Goal: Task Accomplishment & Management: Use online tool/utility

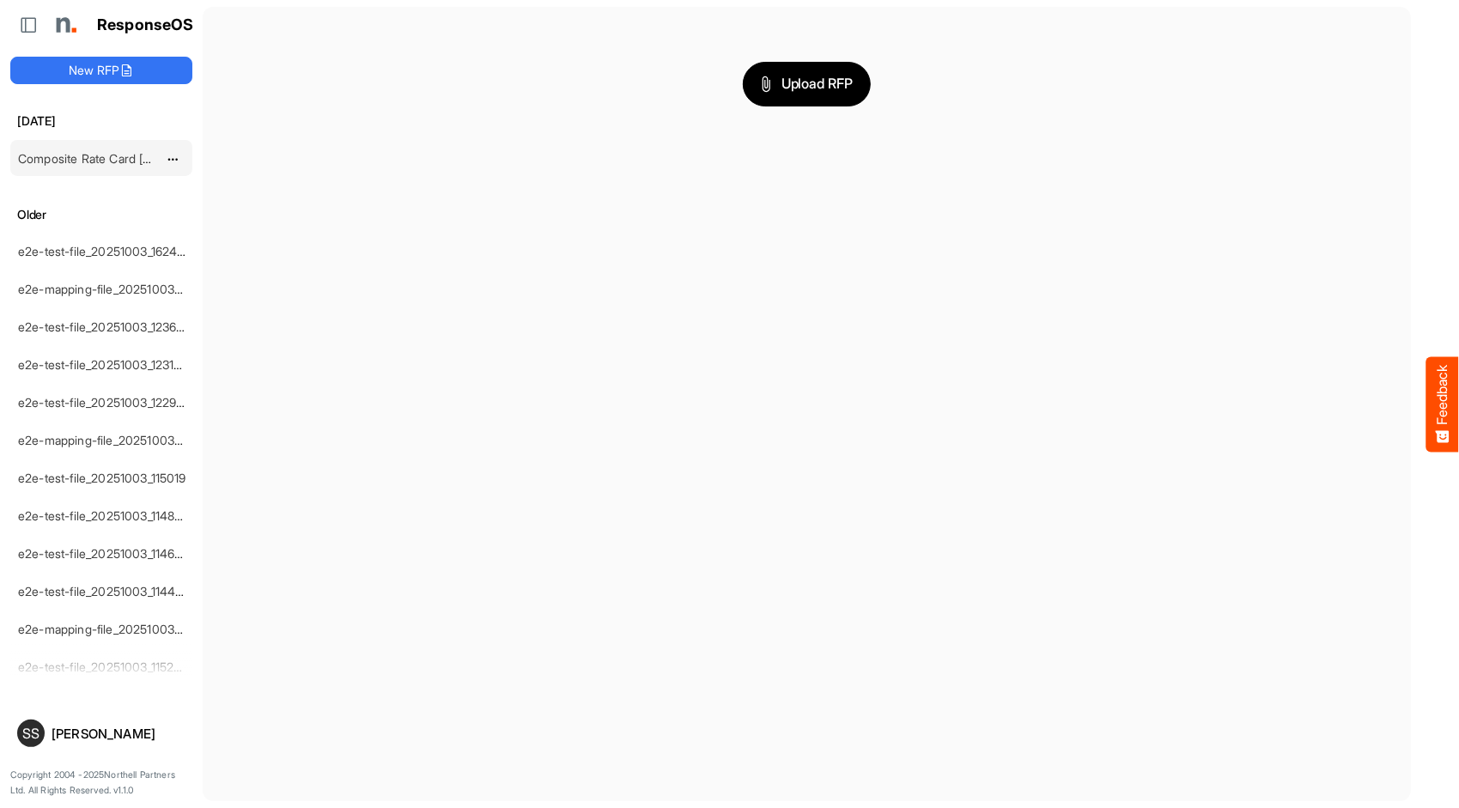
click at [87, 152] on link "Composite Rate Card [DATE] Historic Data Matches" at bounding box center [159, 158] width 282 height 15
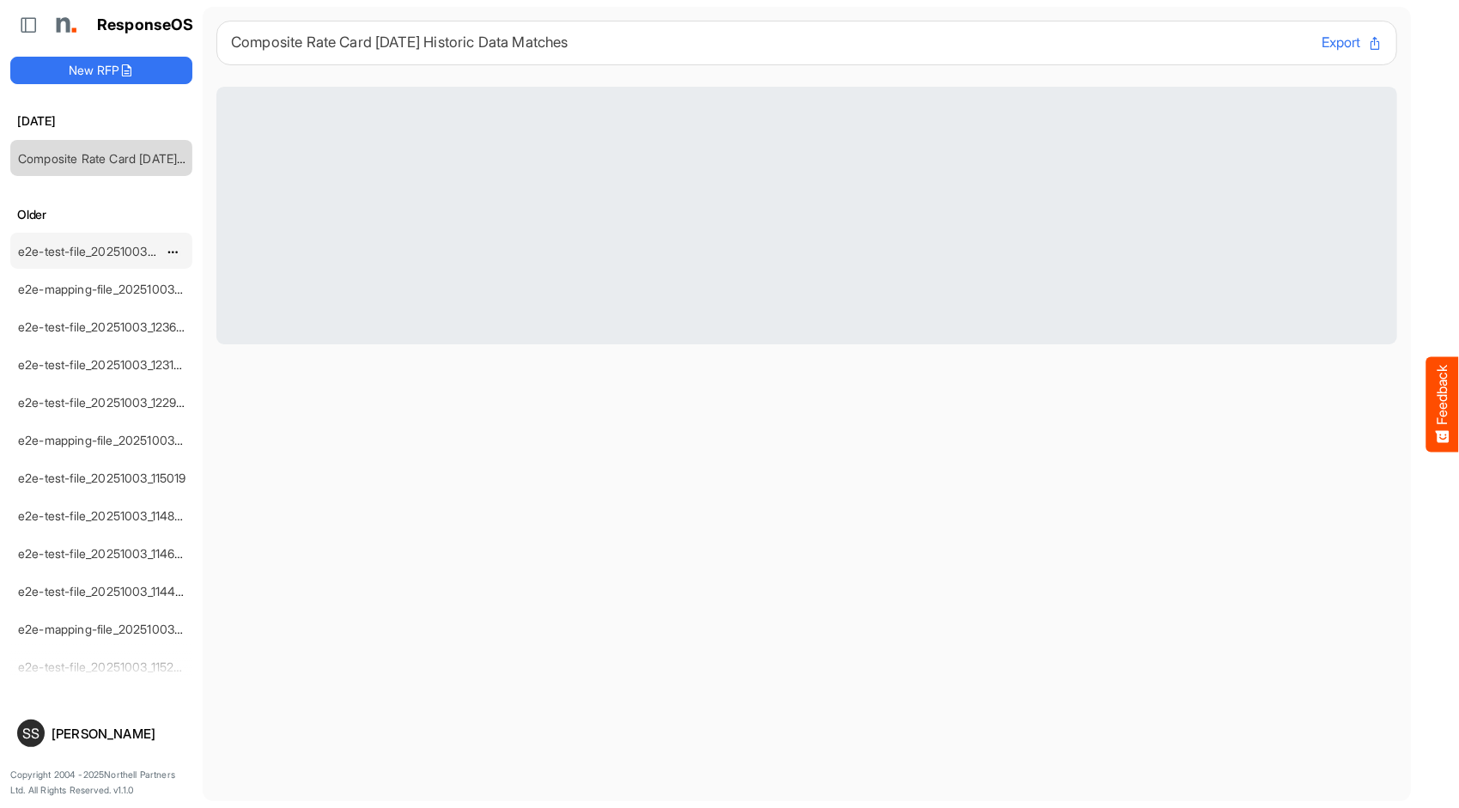
click at [91, 244] on link "e2e-test-file_20251003_162459" at bounding box center [104, 251] width 173 height 15
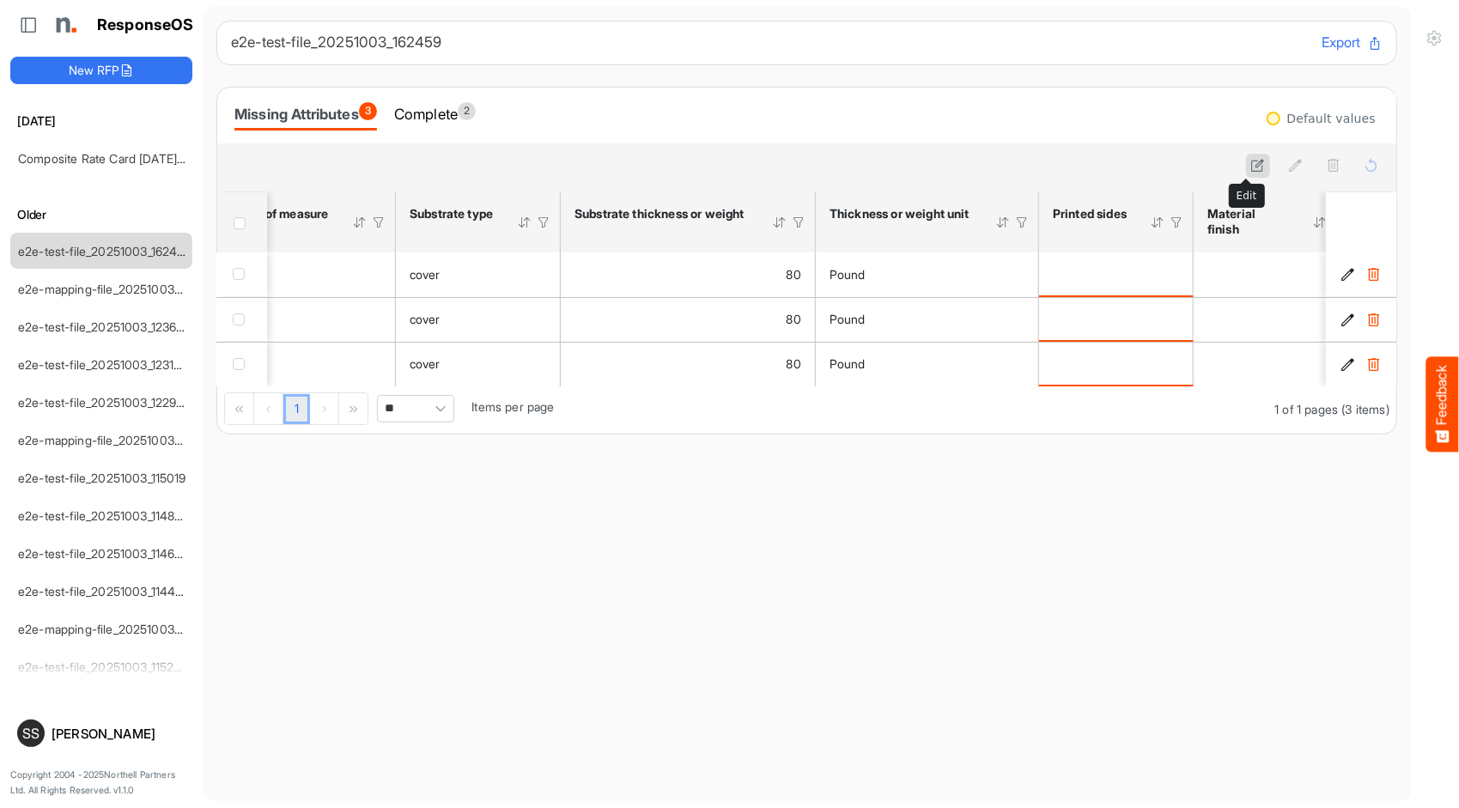
click at [1251, 166] on icon at bounding box center [1258, 165] width 15 height 15
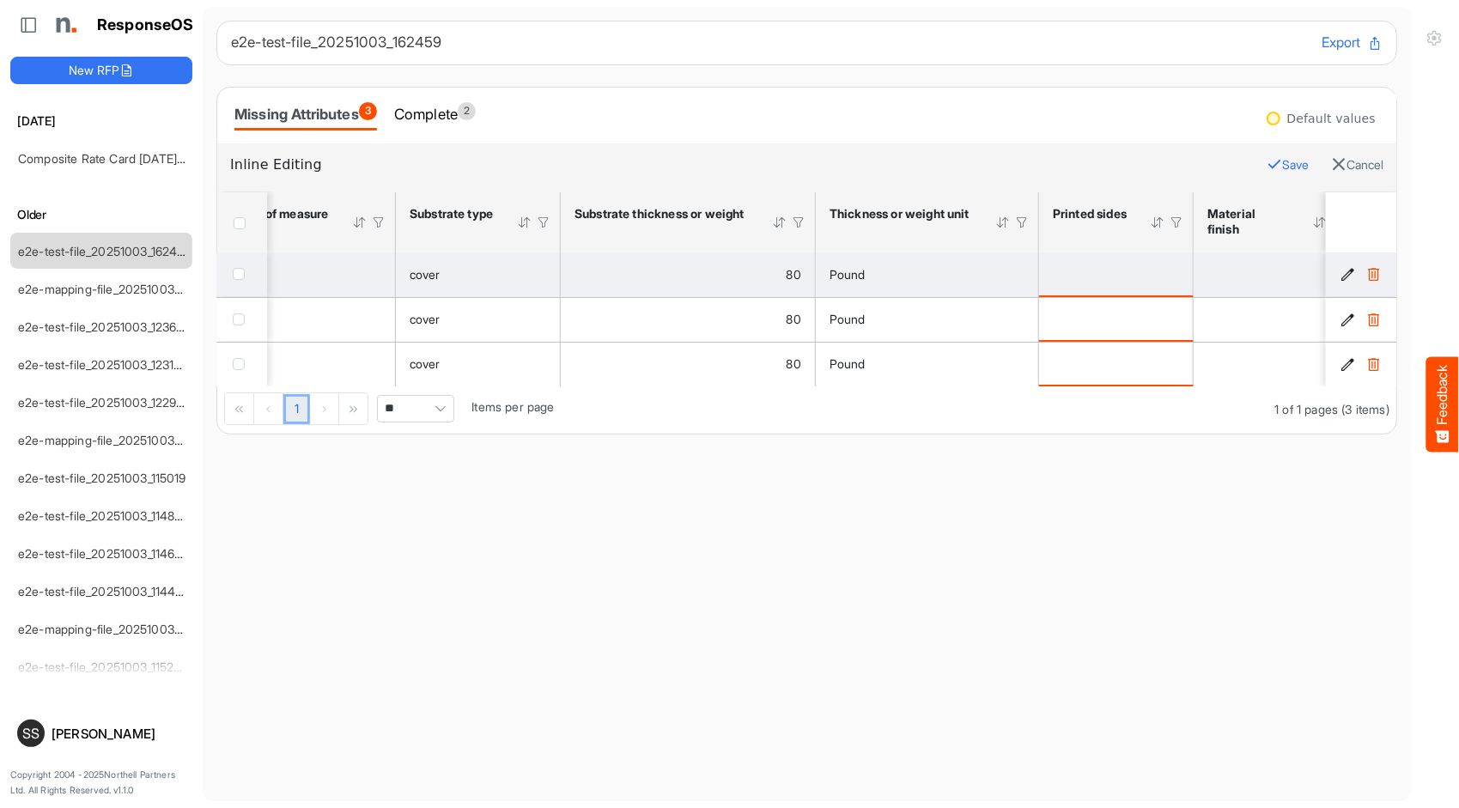
click at [1341, 273] on icon "f0e98804-37dc-4d20-b411-2f04bf6a75d0 is template cell Column Header" at bounding box center [1348, 274] width 15 height 15
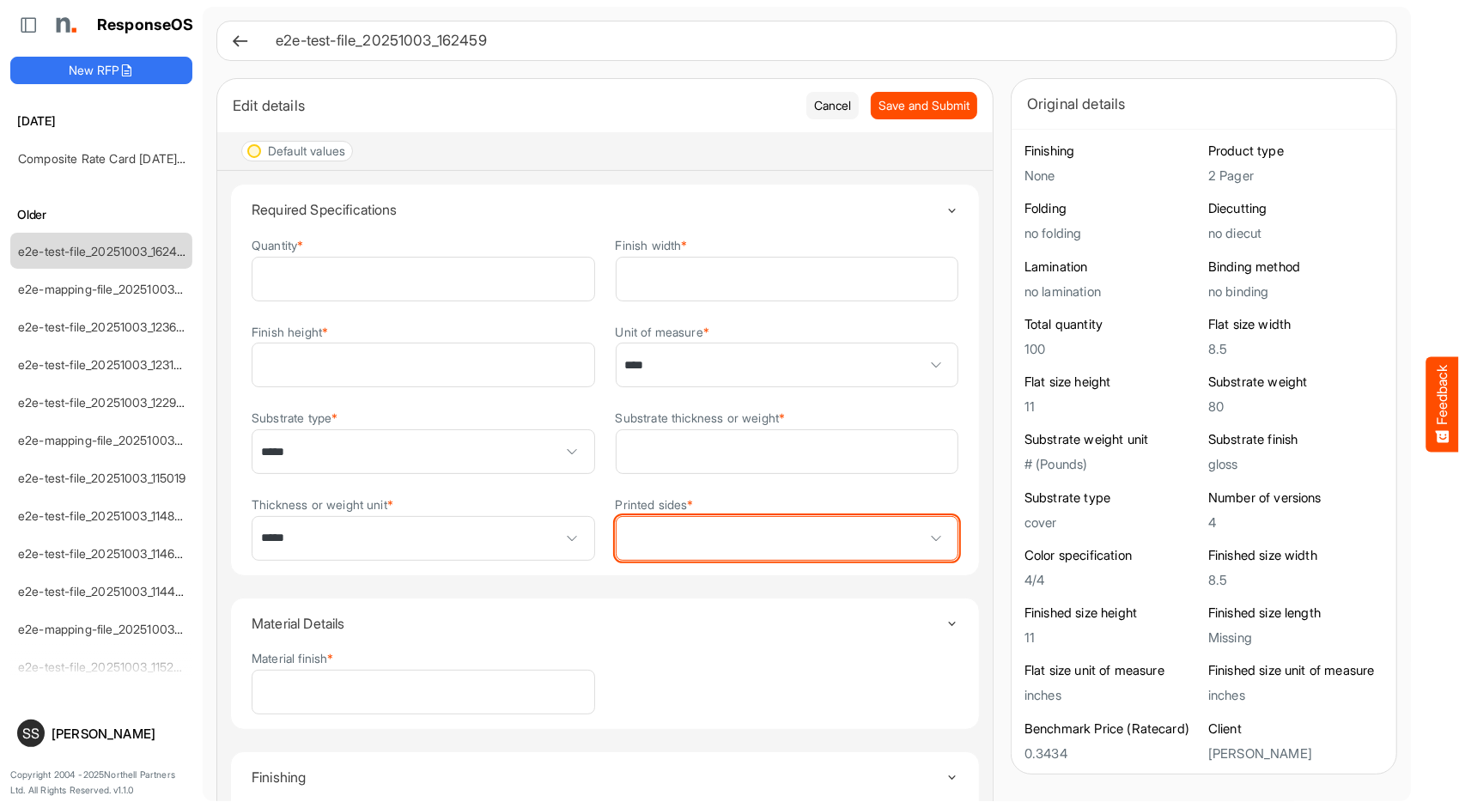
click at [728, 531] on span at bounding box center [787, 538] width 342 height 43
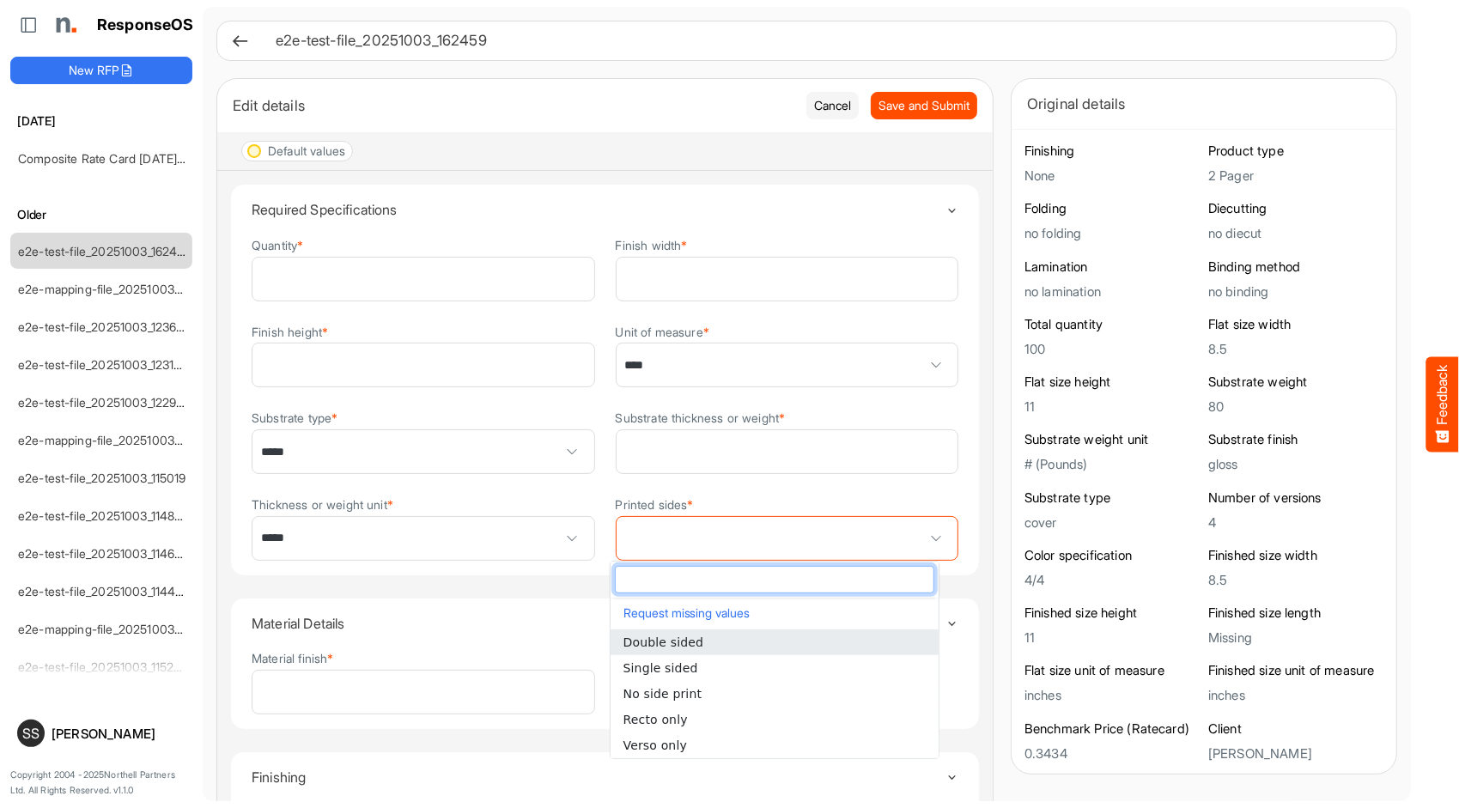
click at [791, 643] on li "Double sided" at bounding box center [774, 642] width 328 height 26
type input "**********"
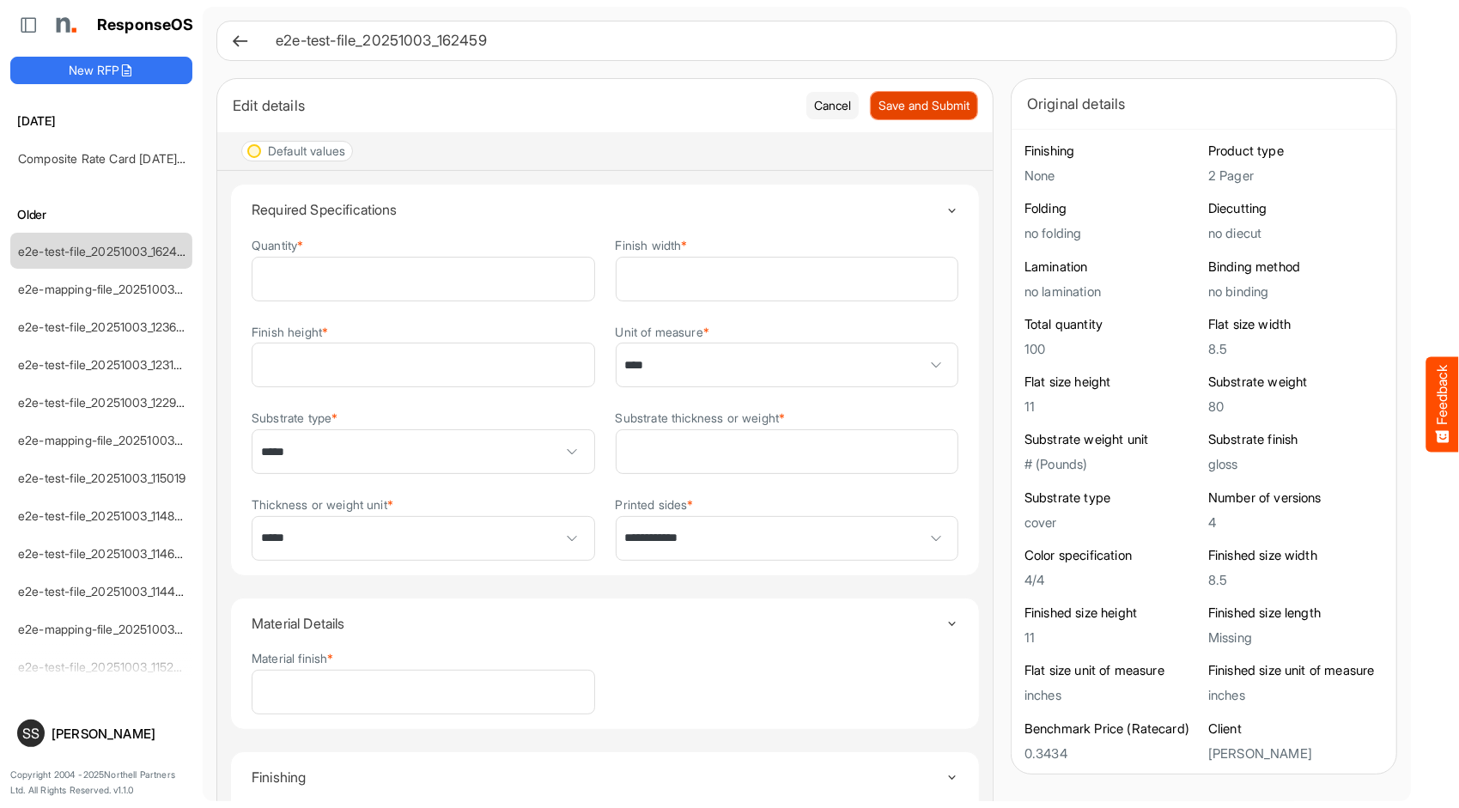
click at [894, 113] on span "Save and Submit" at bounding box center [923, 105] width 91 height 19
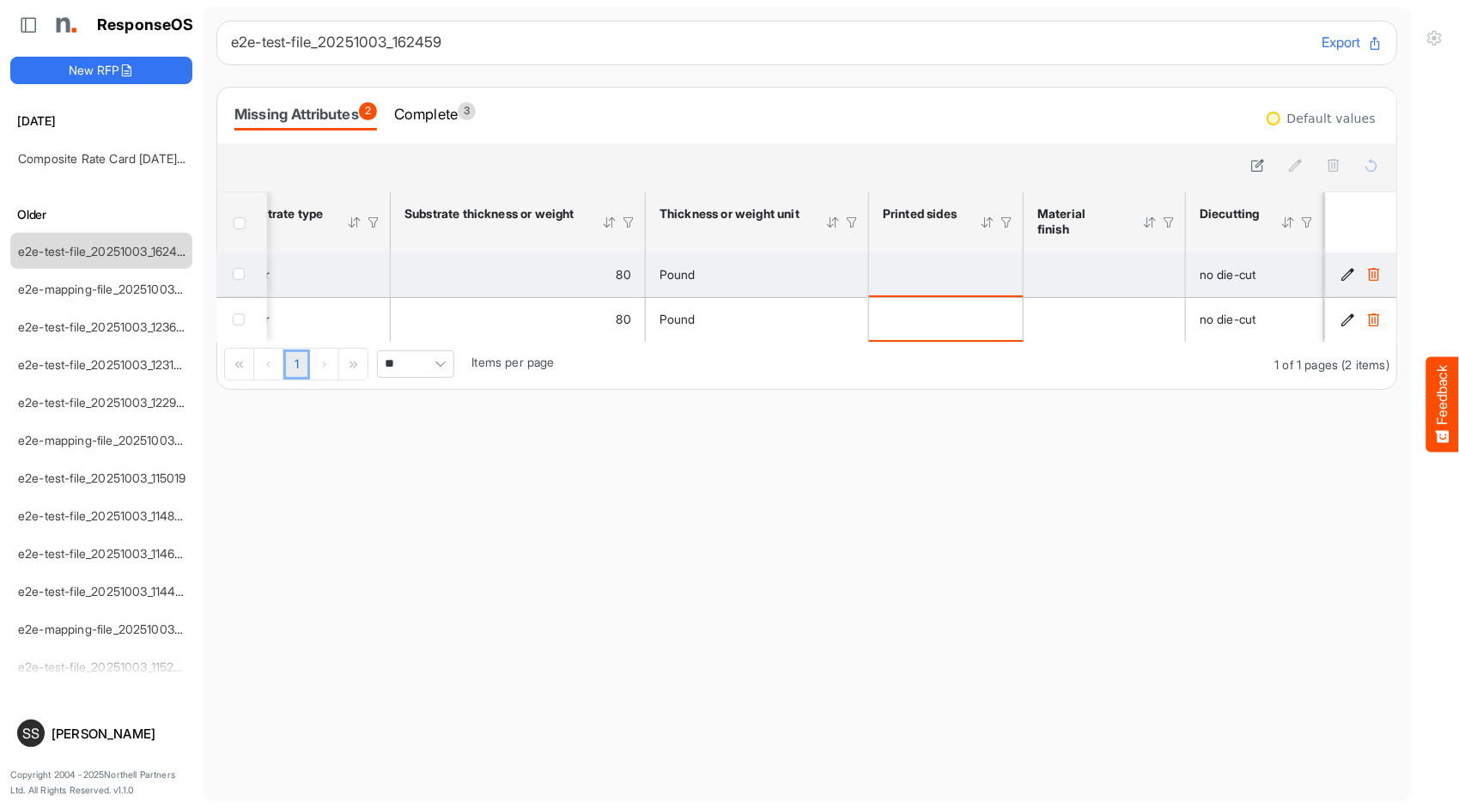
scroll to position [0, 641]
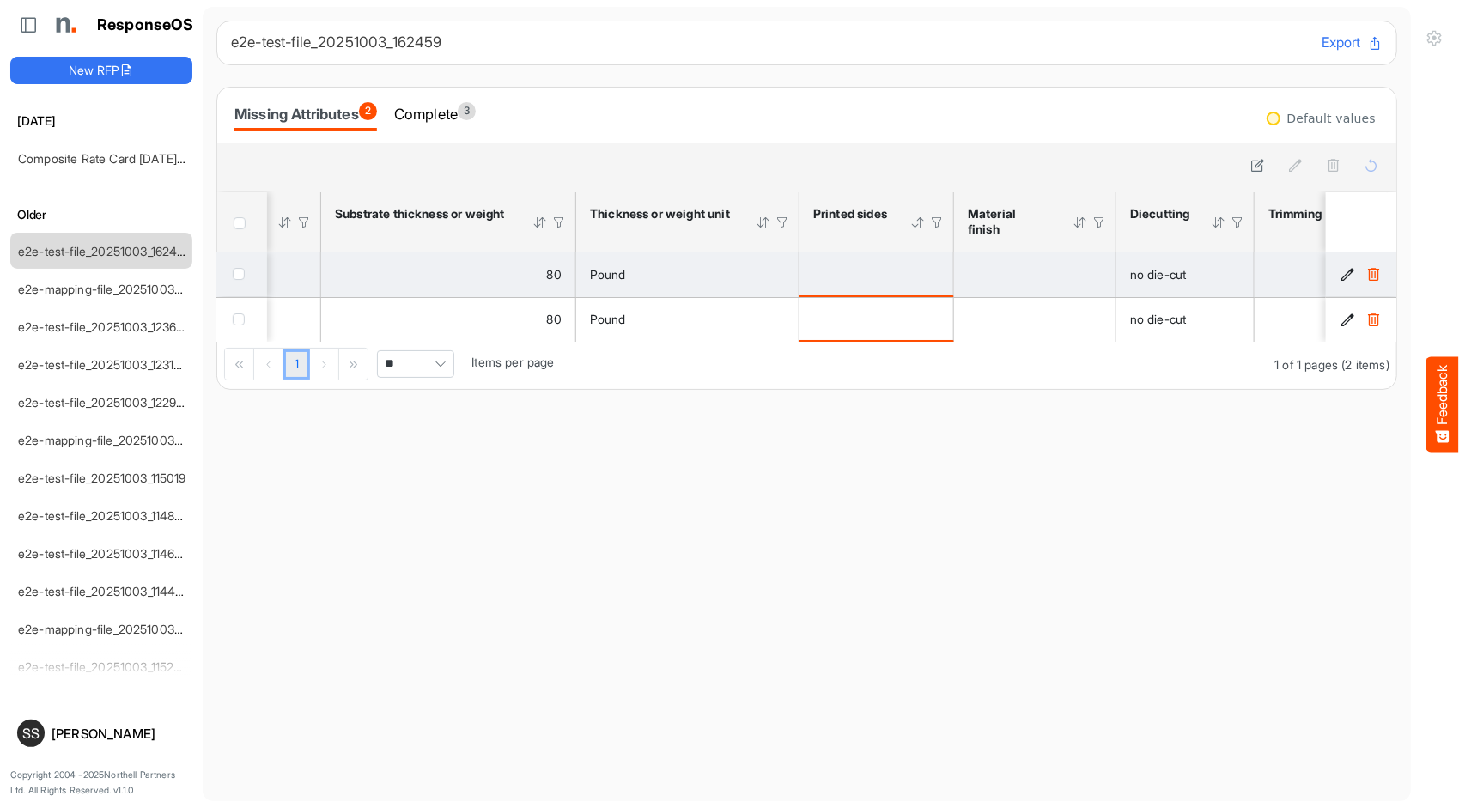
click at [239, 272] on span "checkbox" at bounding box center [239, 274] width 12 height 12
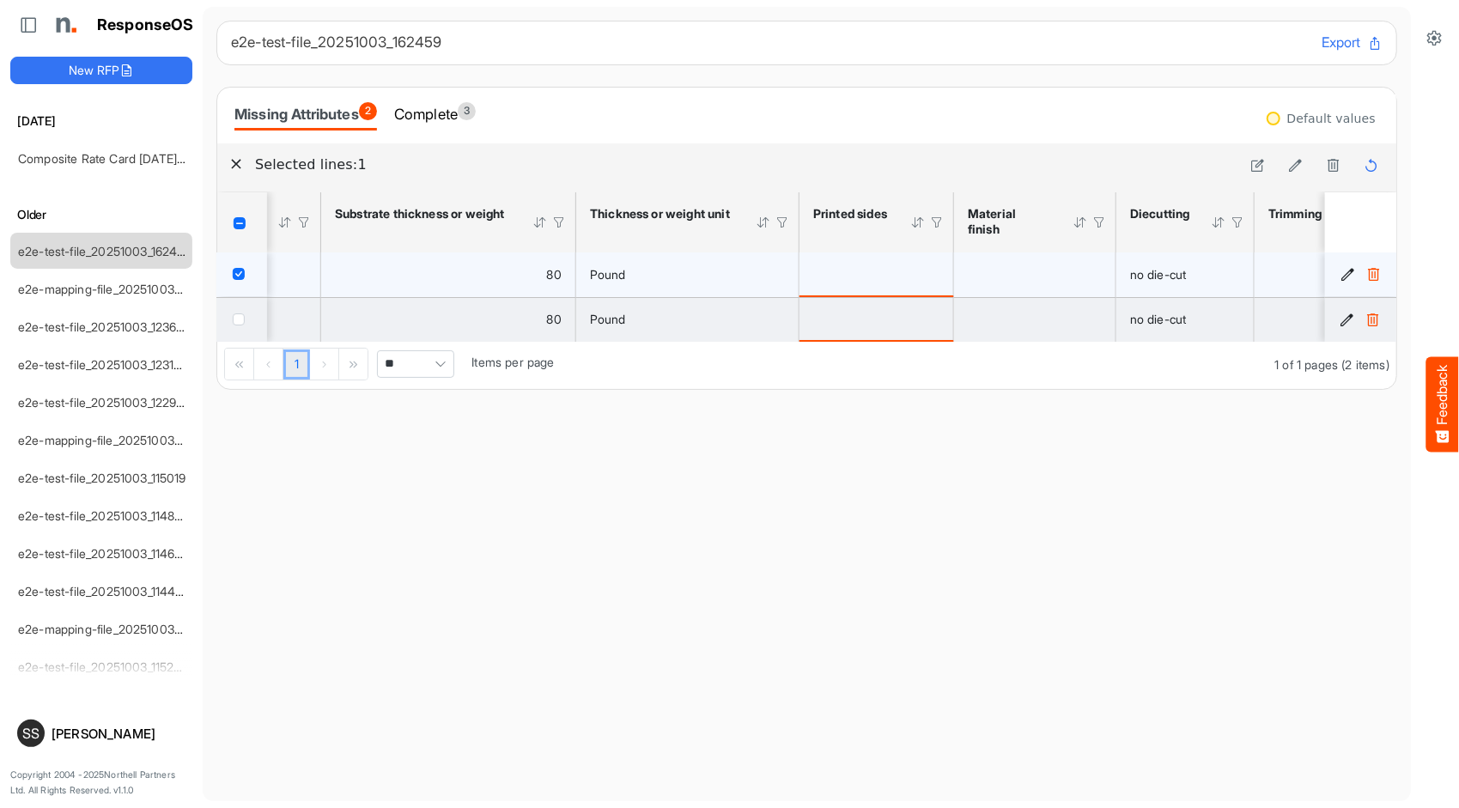
click at [244, 318] on span "checkbox" at bounding box center [239, 319] width 12 height 12
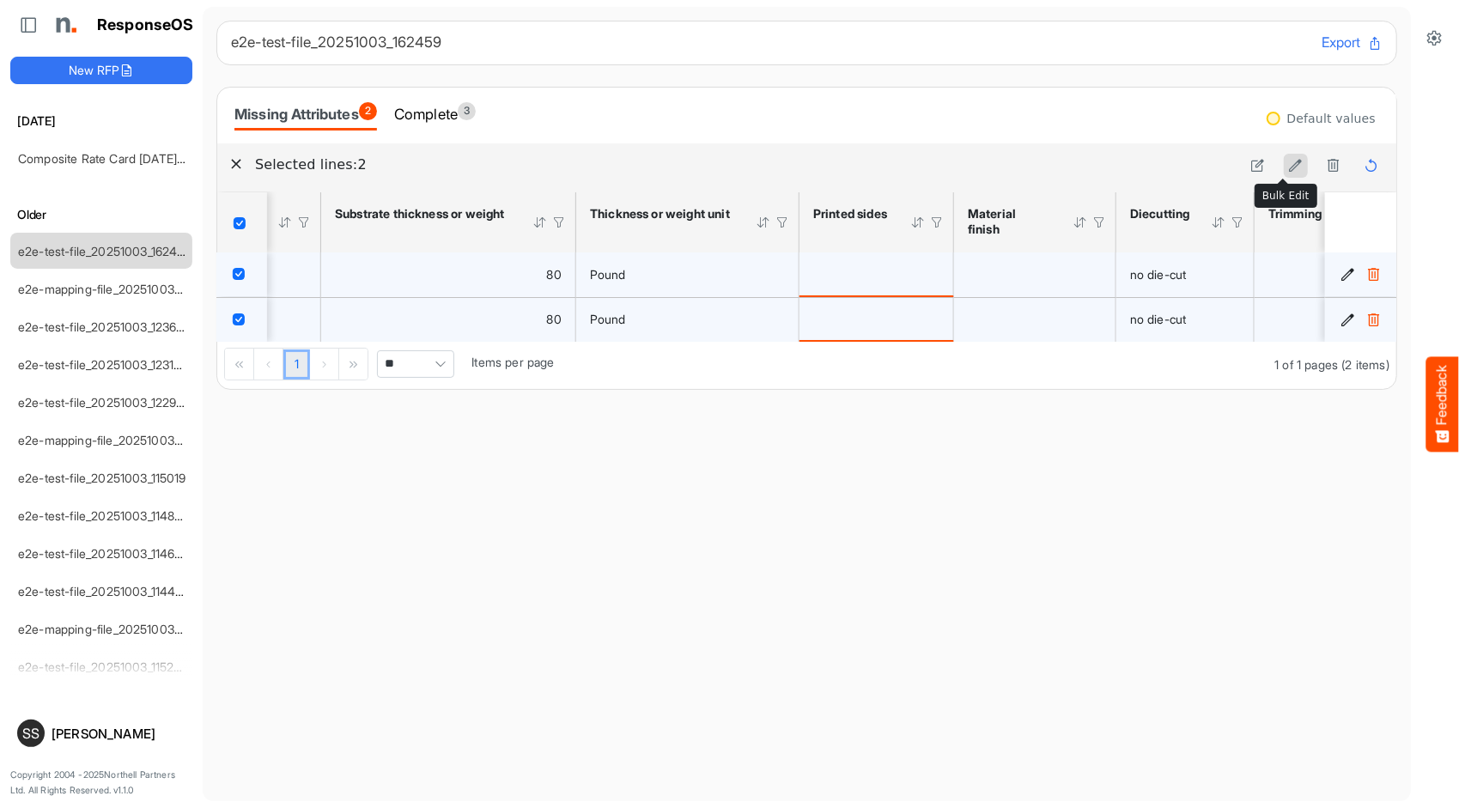
click at [1289, 159] on icon at bounding box center [1296, 165] width 15 height 15
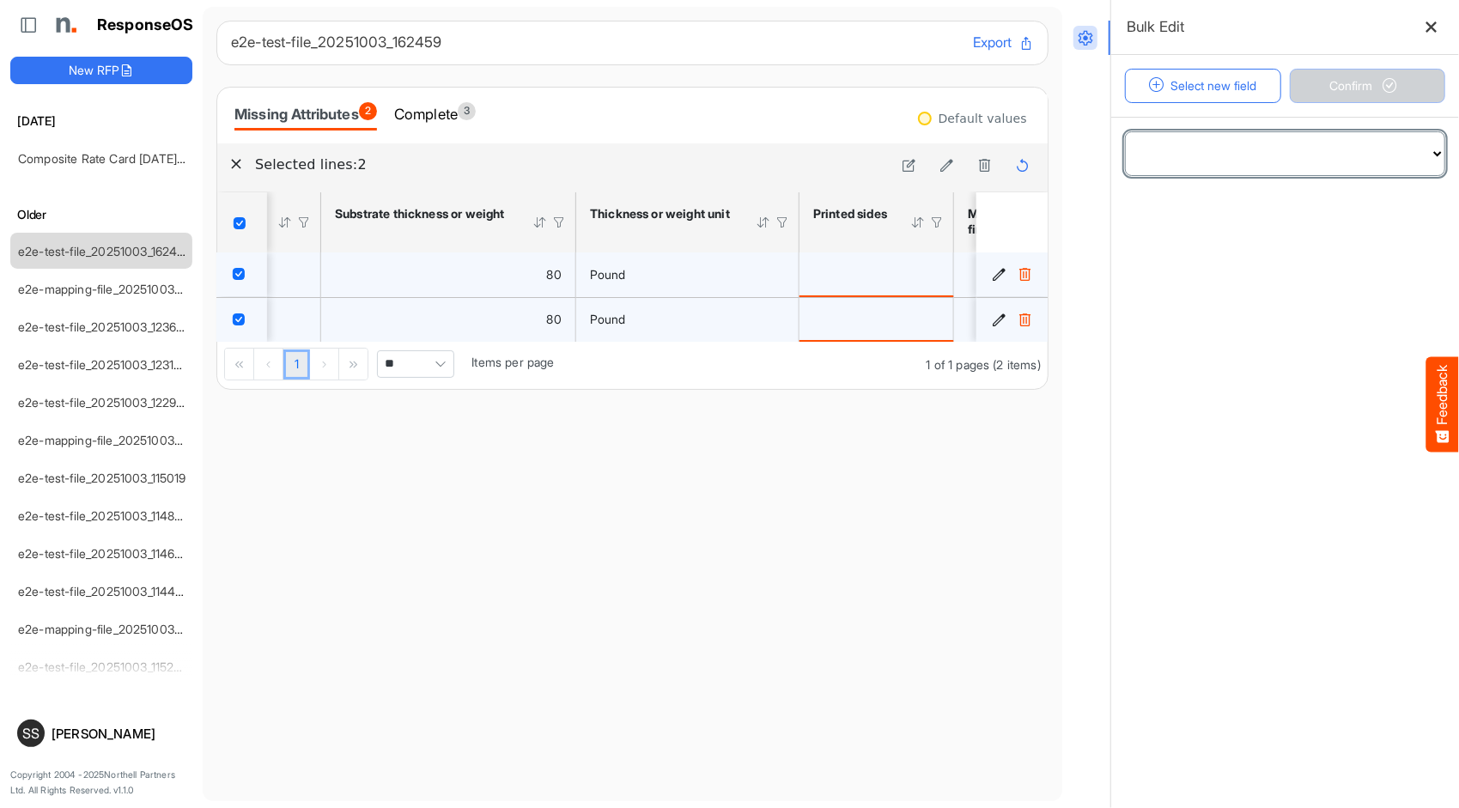
click at [1281, 160] on select "**********" at bounding box center [1285, 153] width 319 height 43
select select "**********"
click at [1126, 132] on select "**********" at bounding box center [1285, 153] width 319 height 43
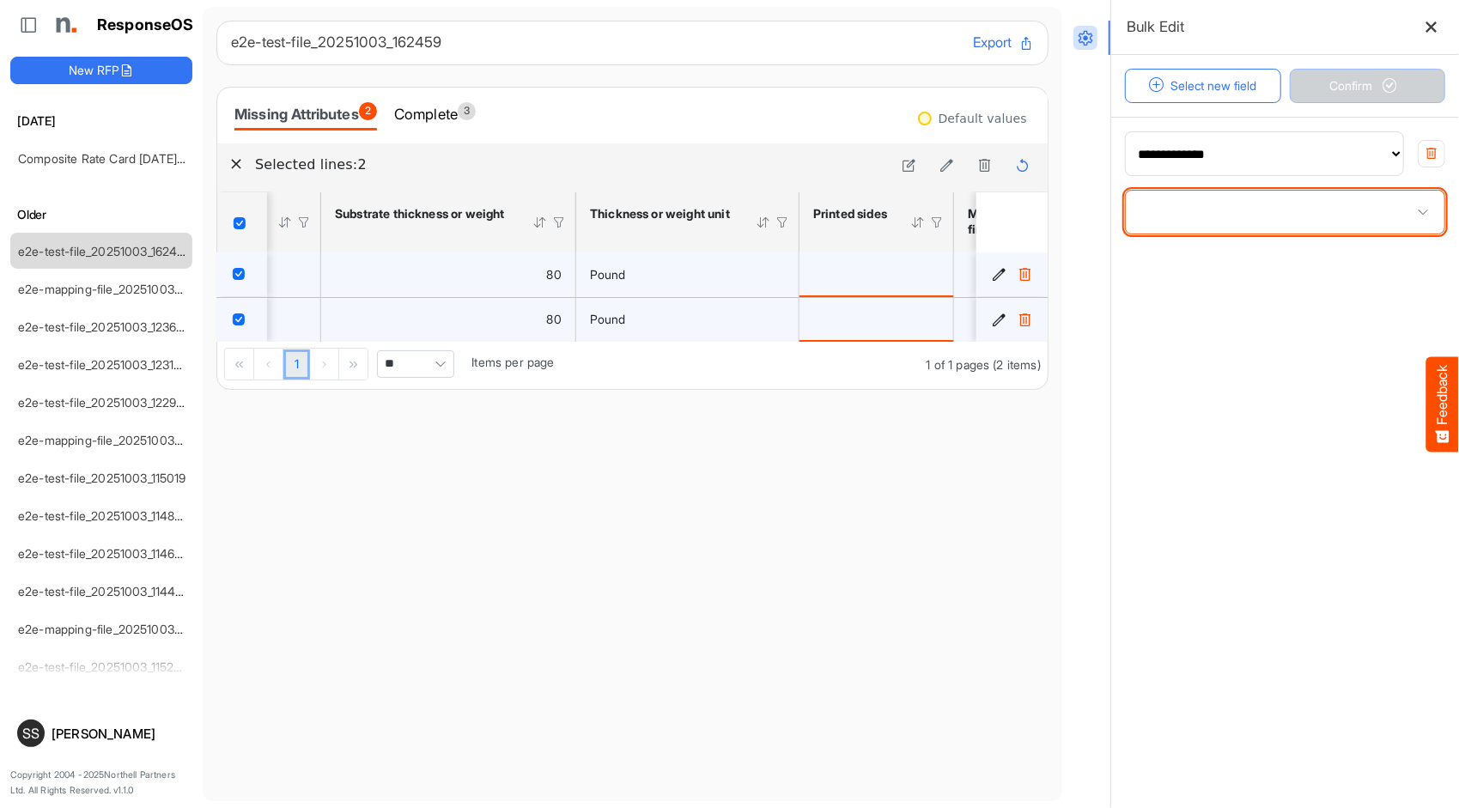
click at [1236, 227] on span at bounding box center [1285, 212] width 319 height 43
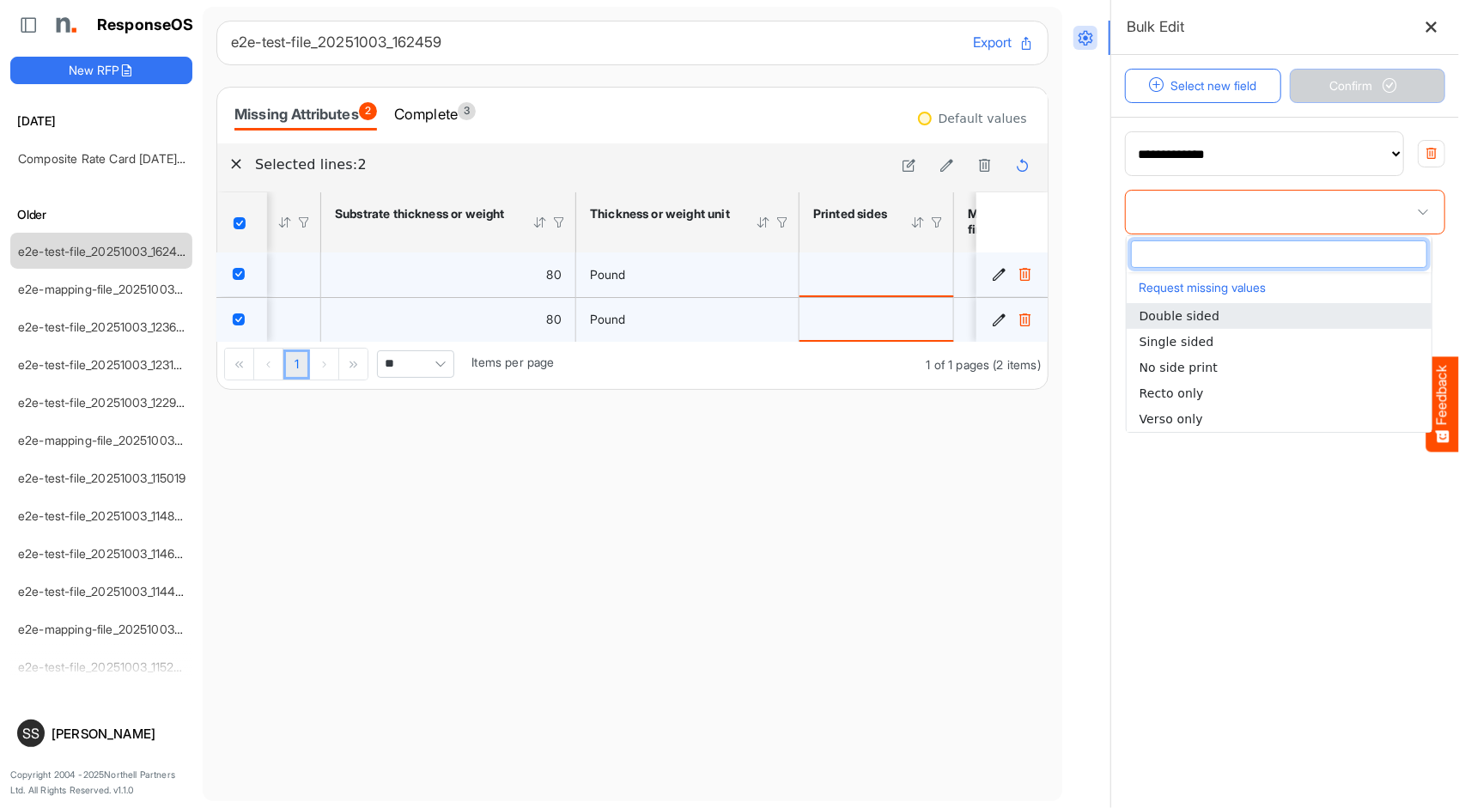
click at [1211, 319] on span "Double sided" at bounding box center [1179, 316] width 81 height 14
type input "**********"
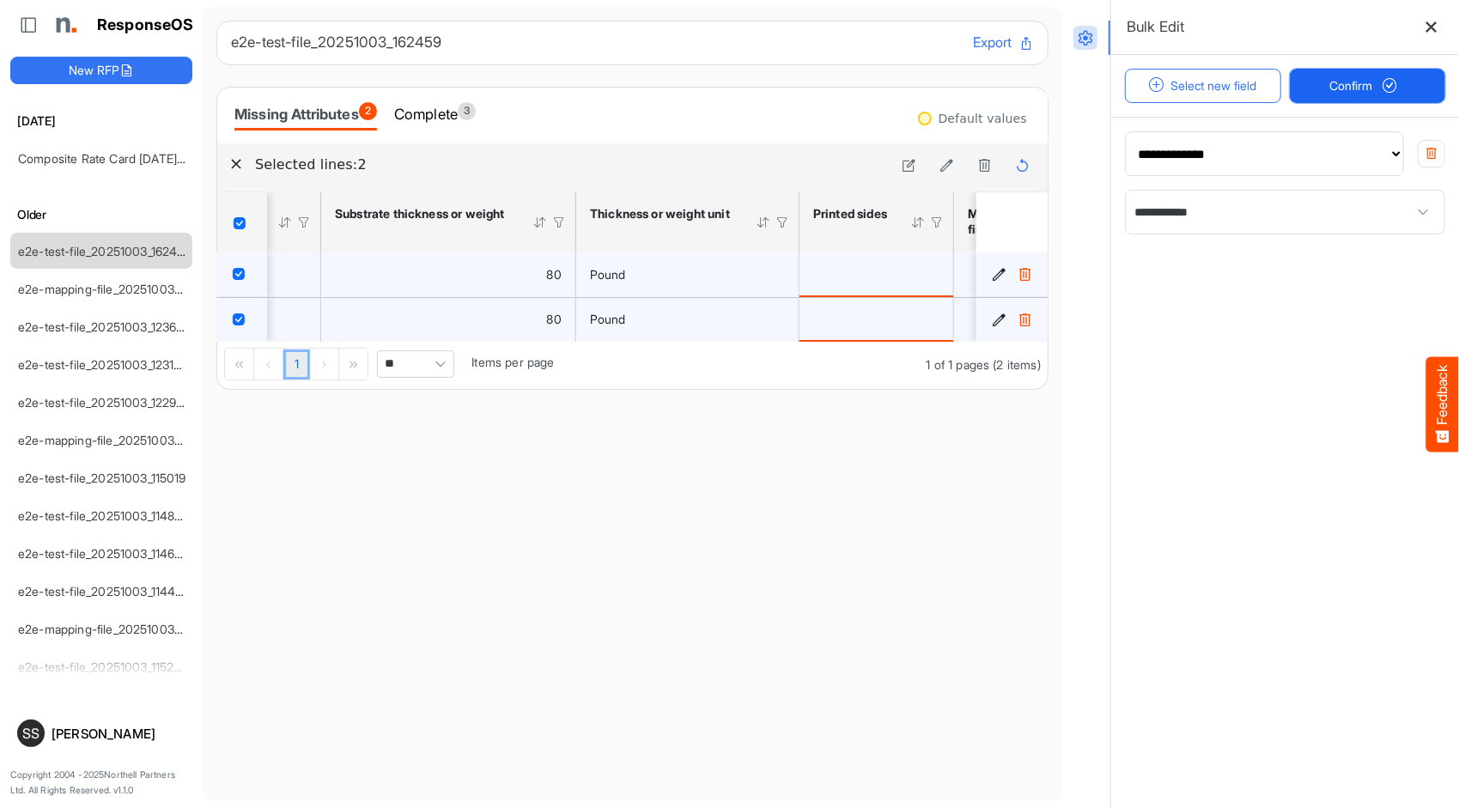
click at [1379, 88] on span "submit" at bounding box center [1390, 86] width 29 height 15
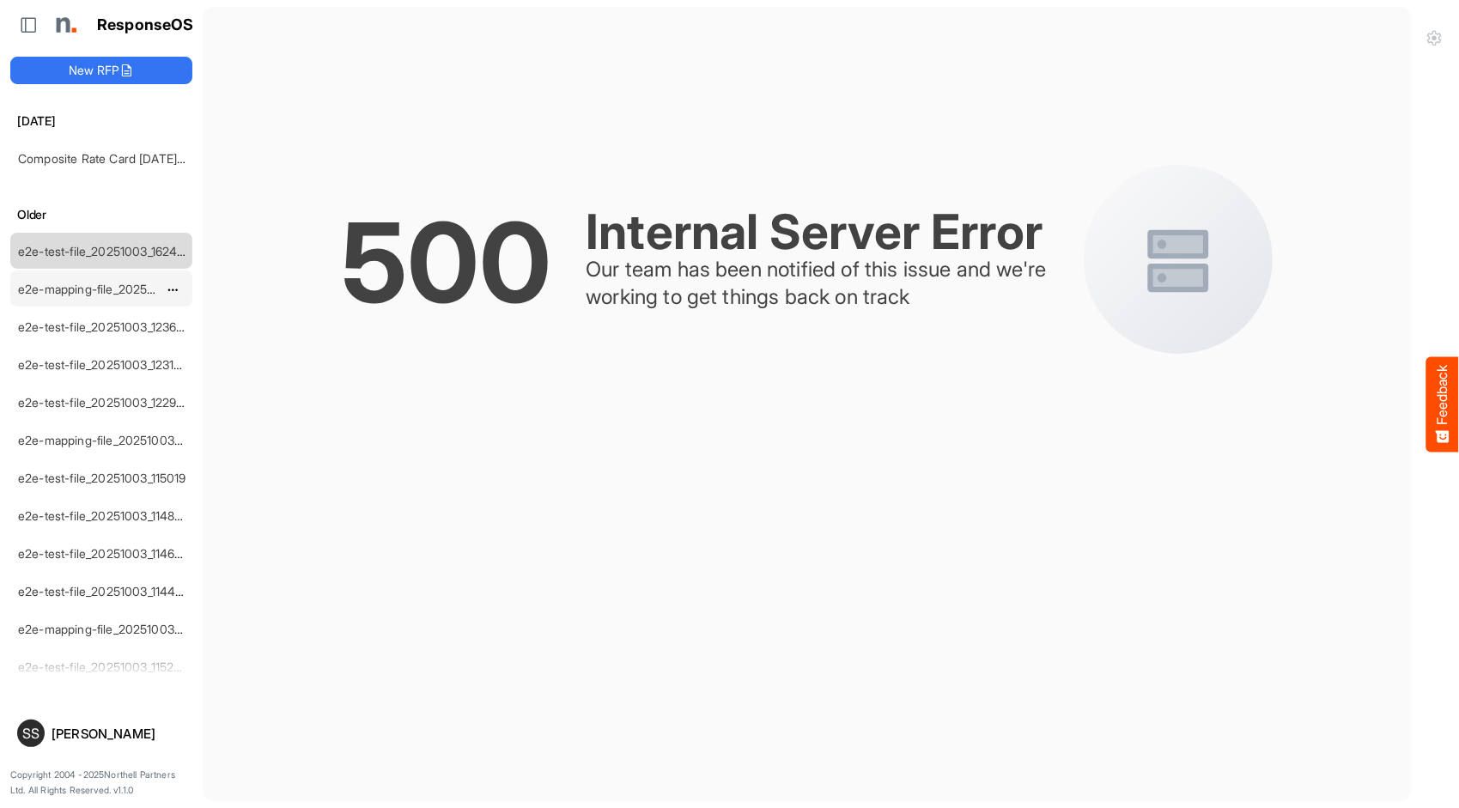
click at [94, 288] on link "e2e-mapping-file_20251003_124057" at bounding box center [118, 289] width 200 height 15
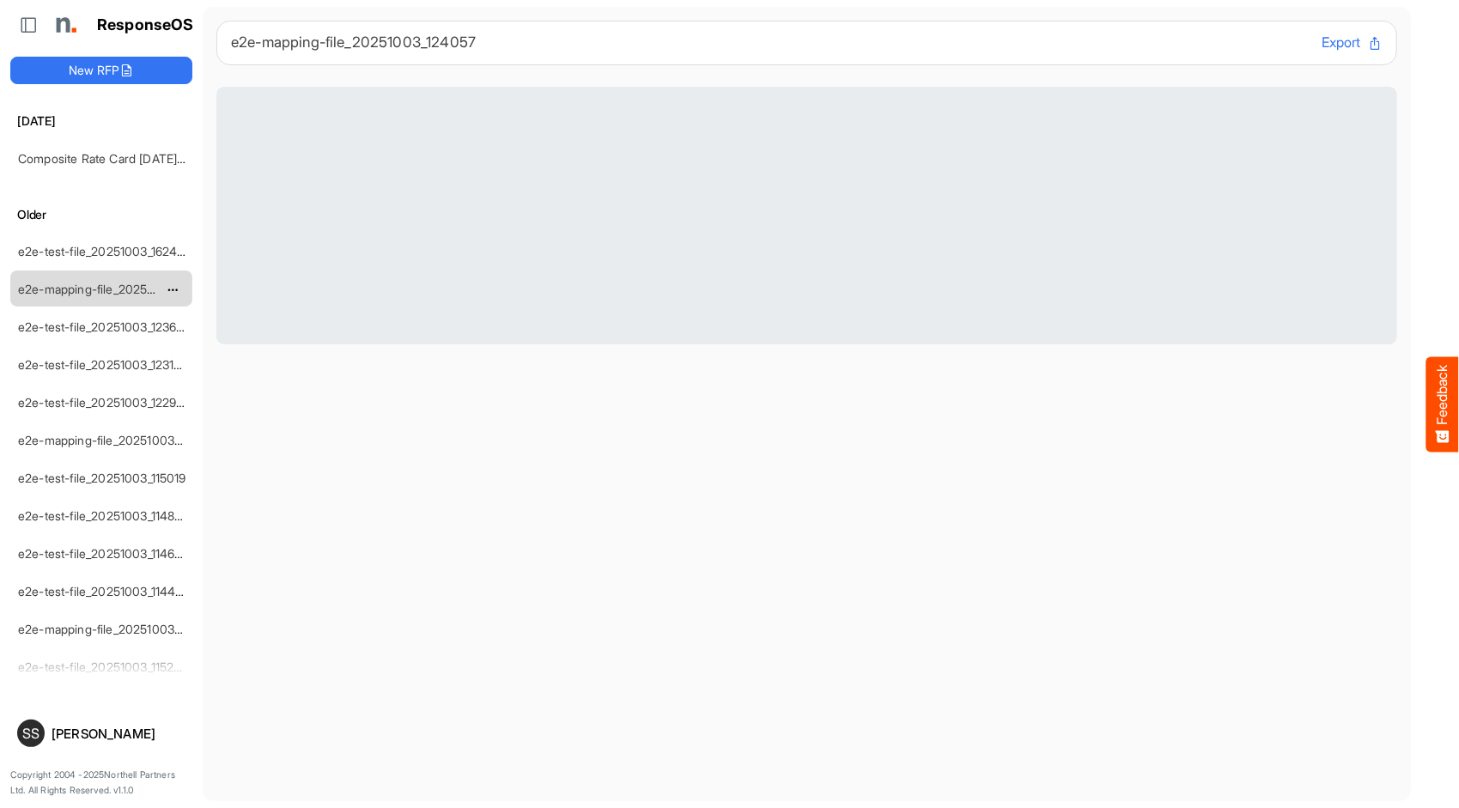
click at [94, 288] on link "e2e-mapping-file_20251003_124057" at bounding box center [118, 289] width 200 height 15
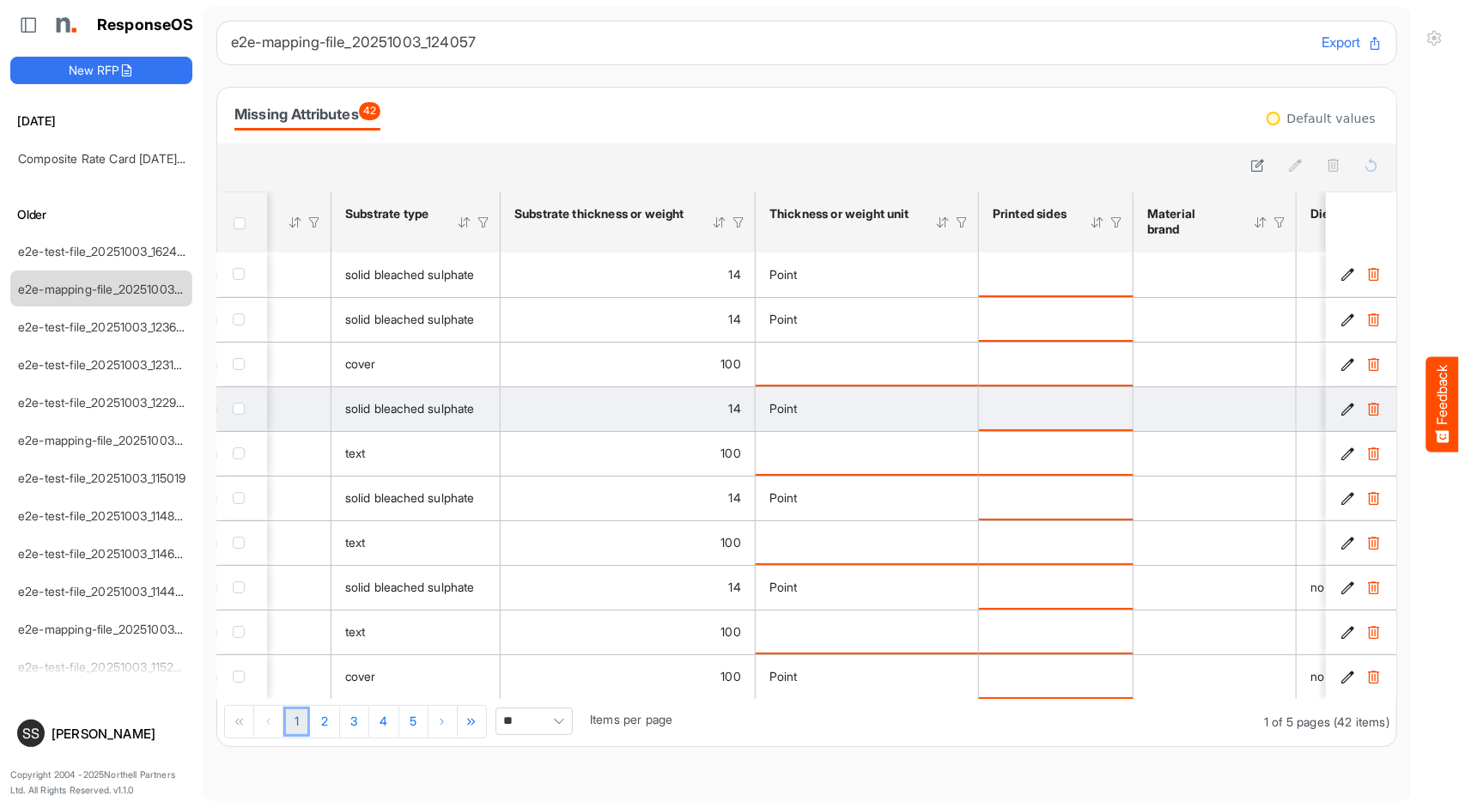
scroll to position [0, 601]
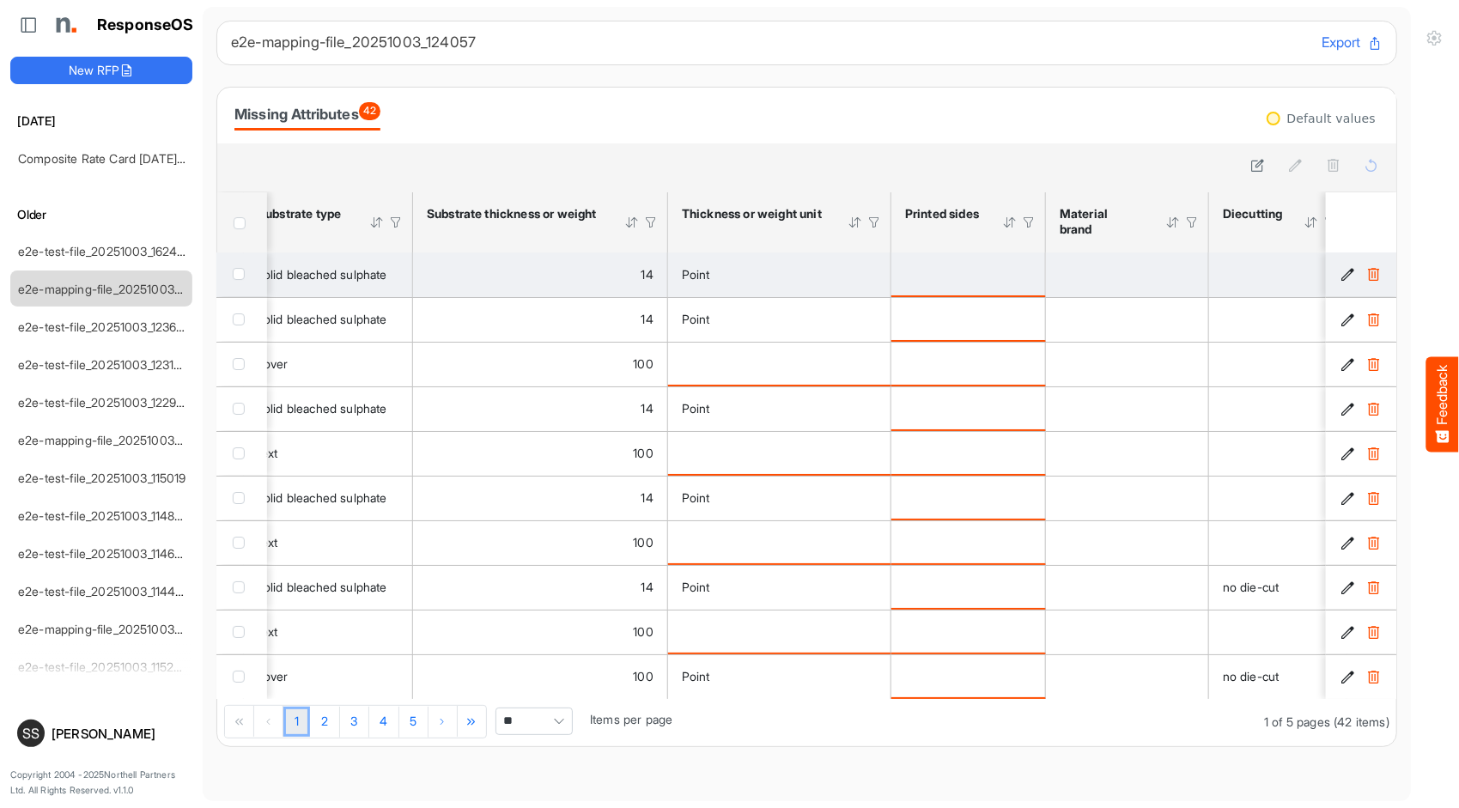
click at [987, 269] on div "is template cell Column Header httpsnorthellcomontologiesmapping-rulesmanufactu…" at bounding box center [968, 273] width 126 height 19
click at [1341, 269] on icon "29ecde75-5300-43ed-b934-a9a3c3349e03 is template cell Column Header" at bounding box center [1348, 274] width 15 height 15
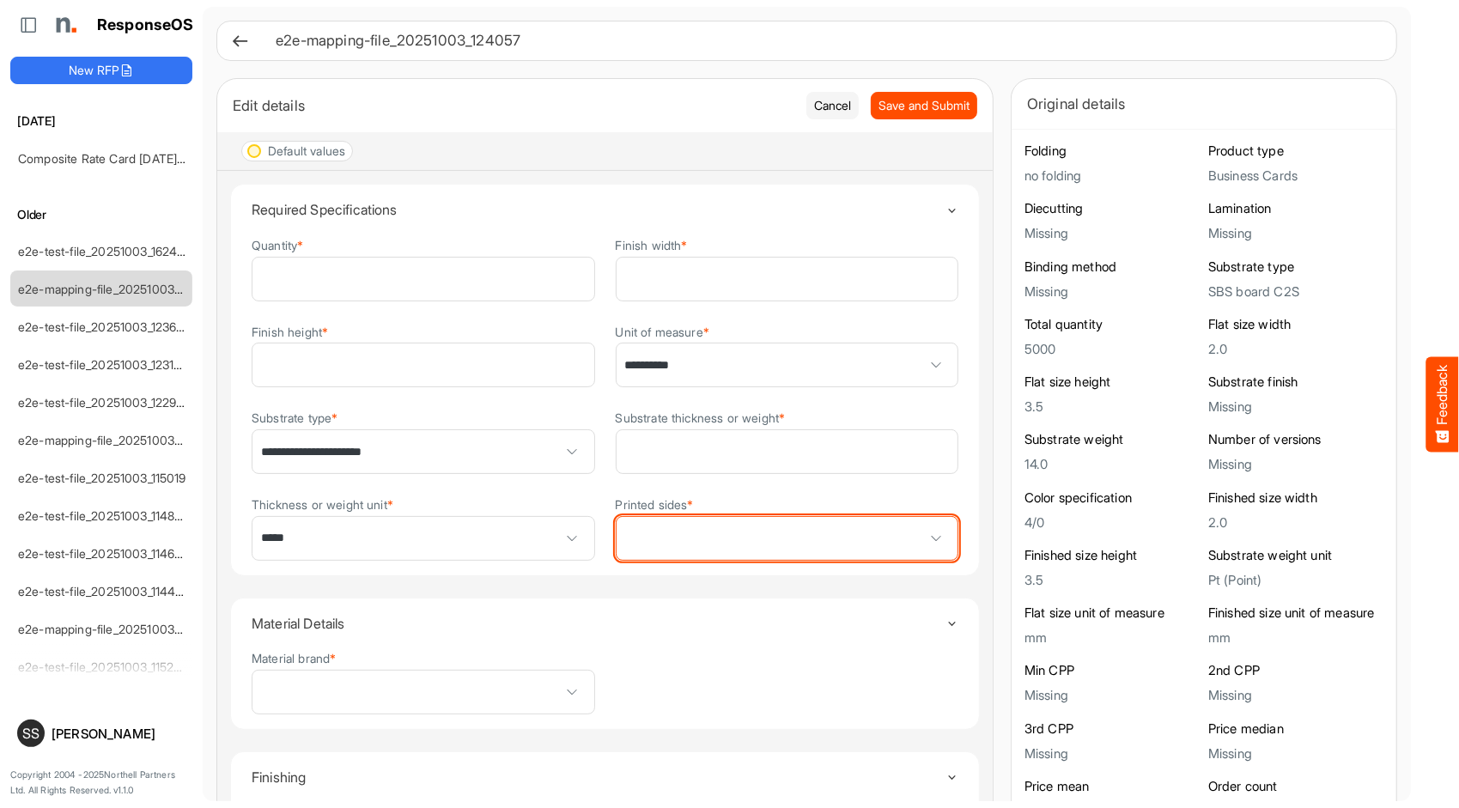
click at [815, 527] on span at bounding box center [787, 538] width 342 height 43
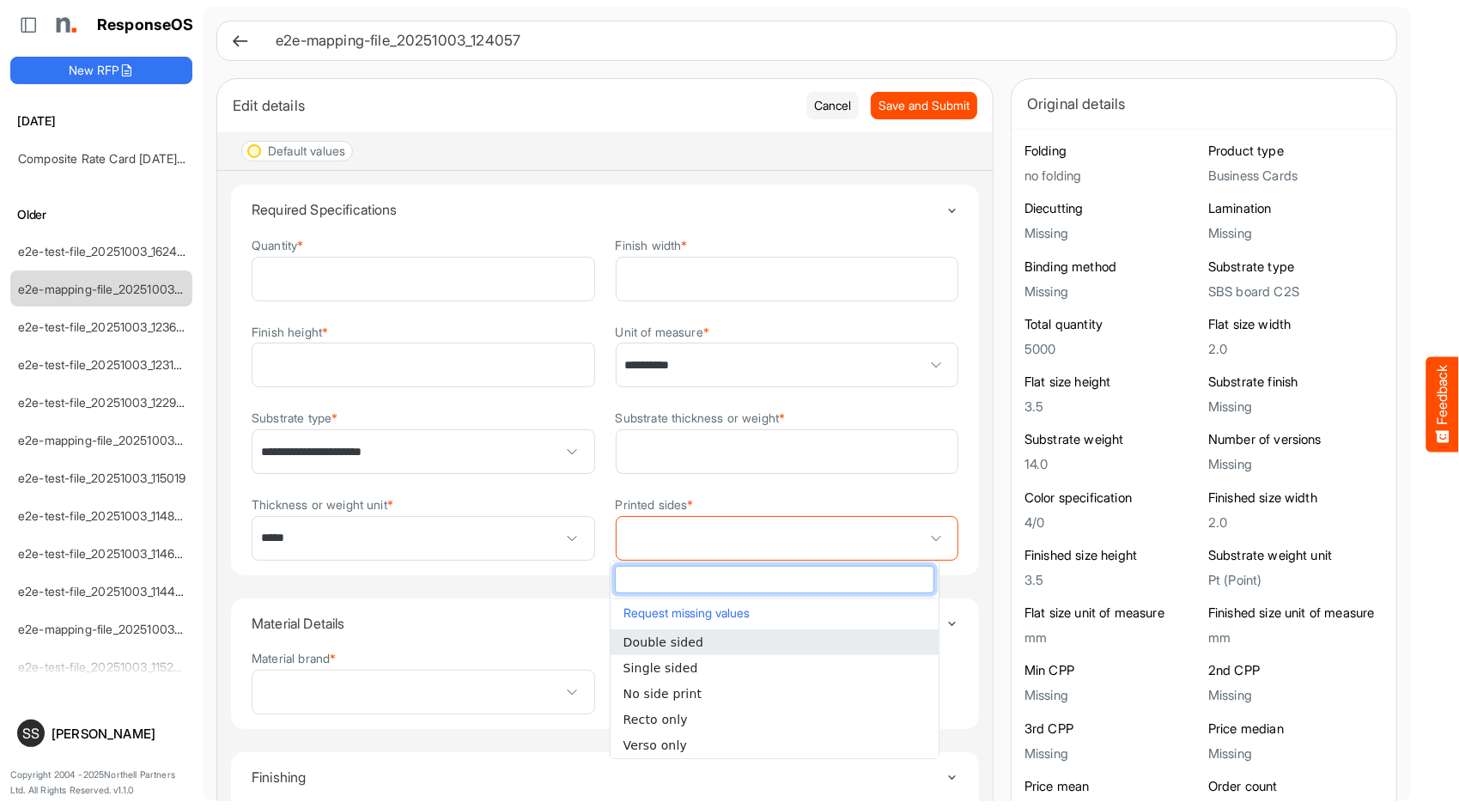
click at [783, 632] on li "Double sided" at bounding box center [774, 642] width 328 height 26
type input "**********"
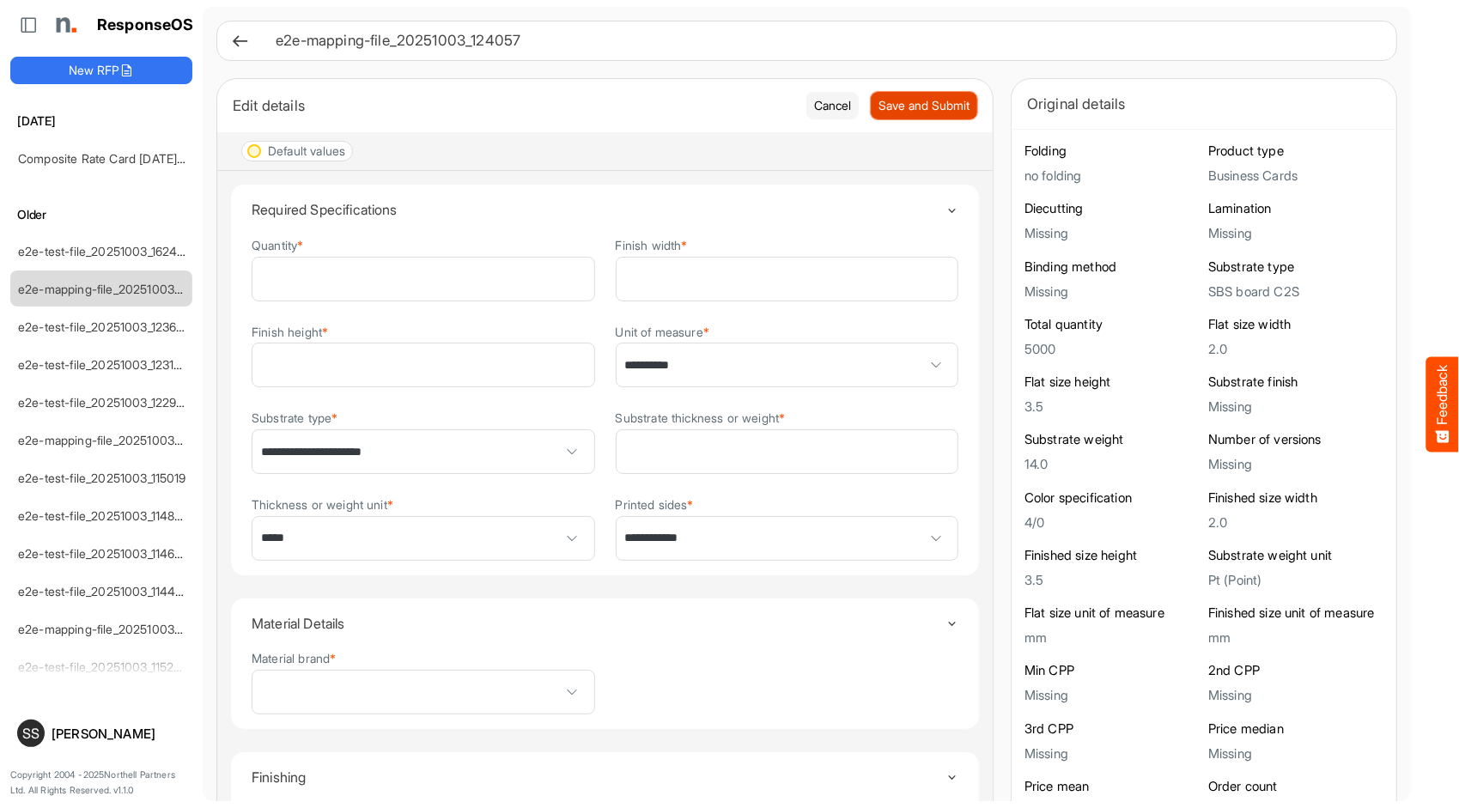
click at [920, 106] on span "Save and Submit" at bounding box center [923, 105] width 91 height 19
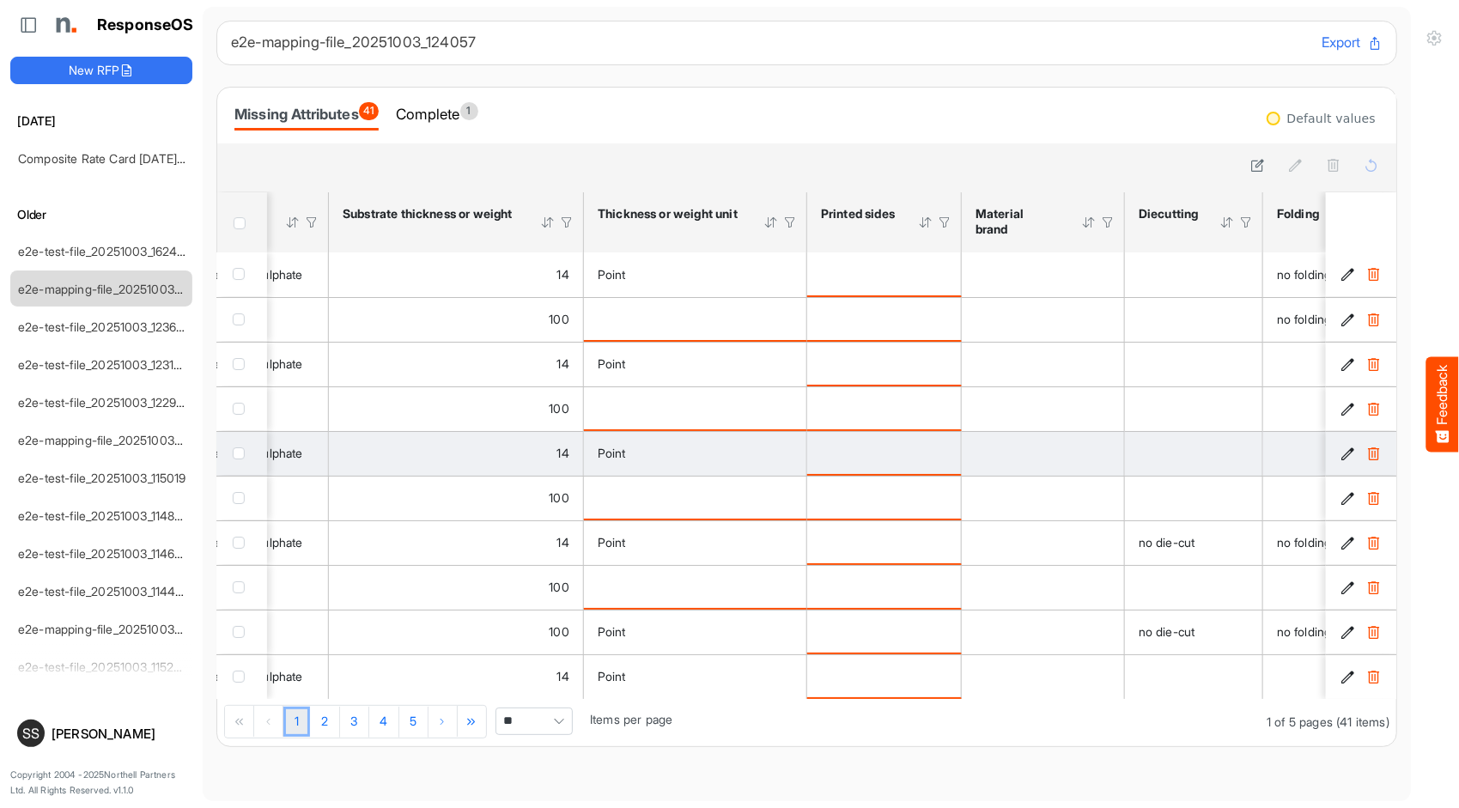
scroll to position [0, 727]
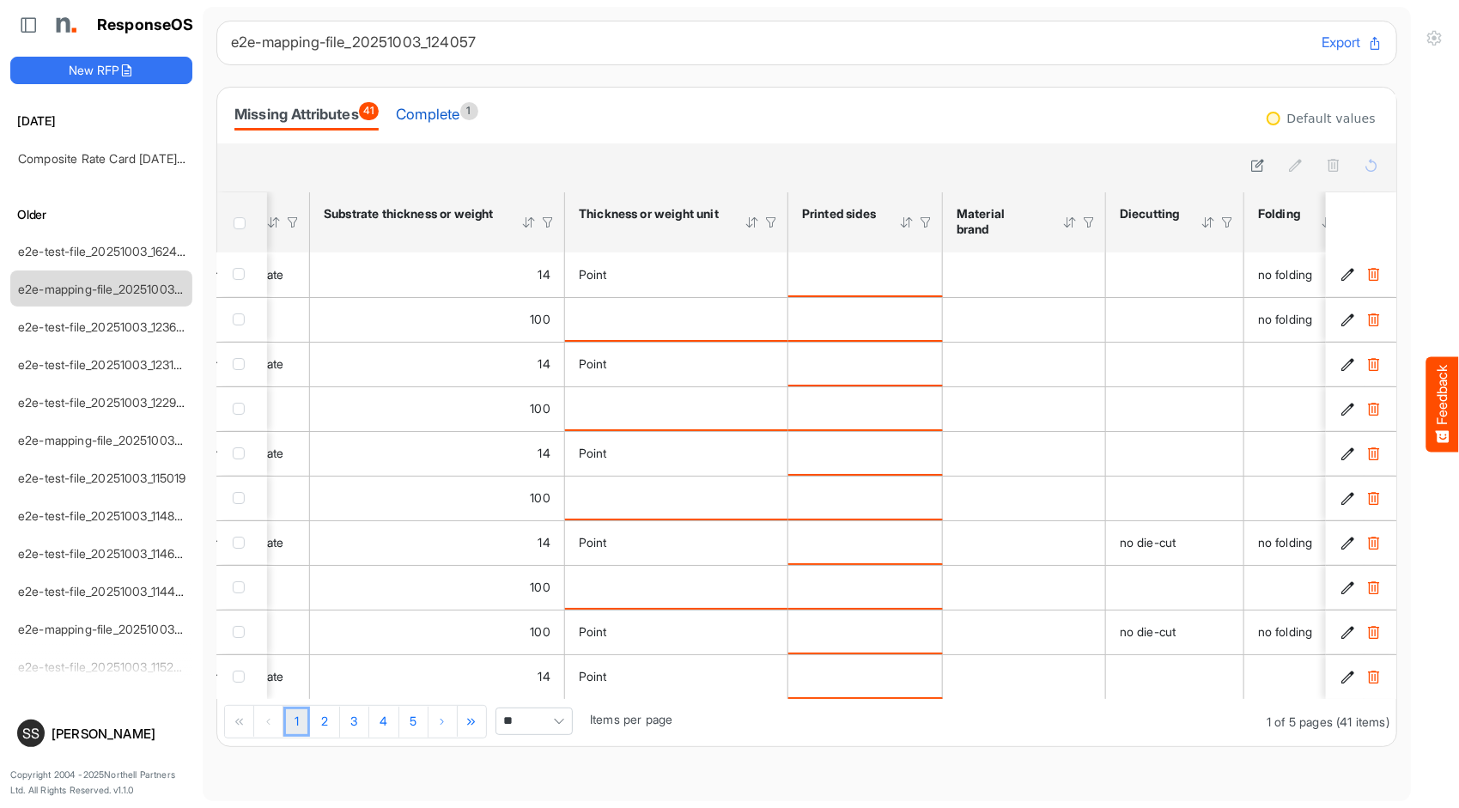
click at [447, 115] on div "Complete 1" at bounding box center [437, 114] width 82 height 24
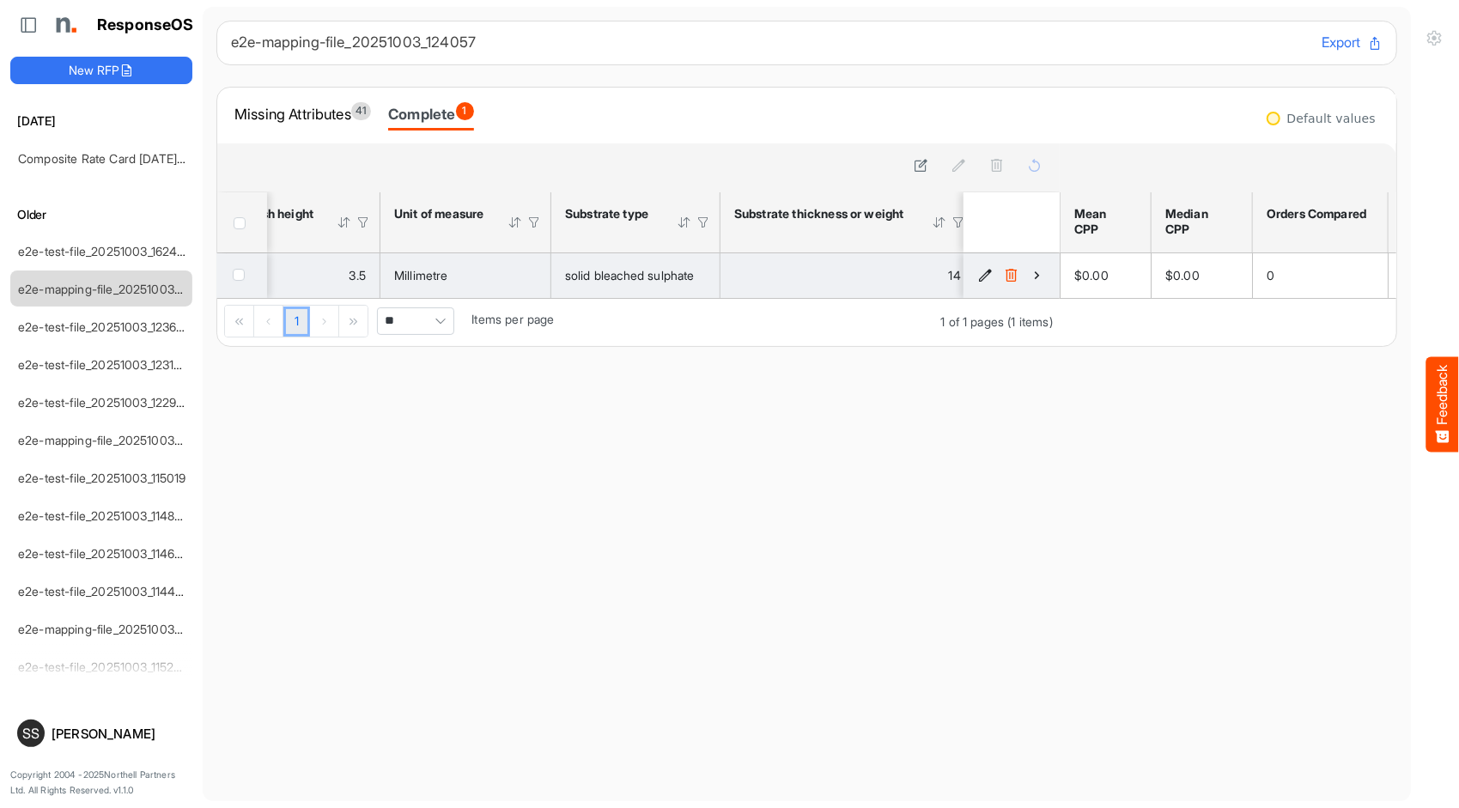
scroll to position [0, 659]
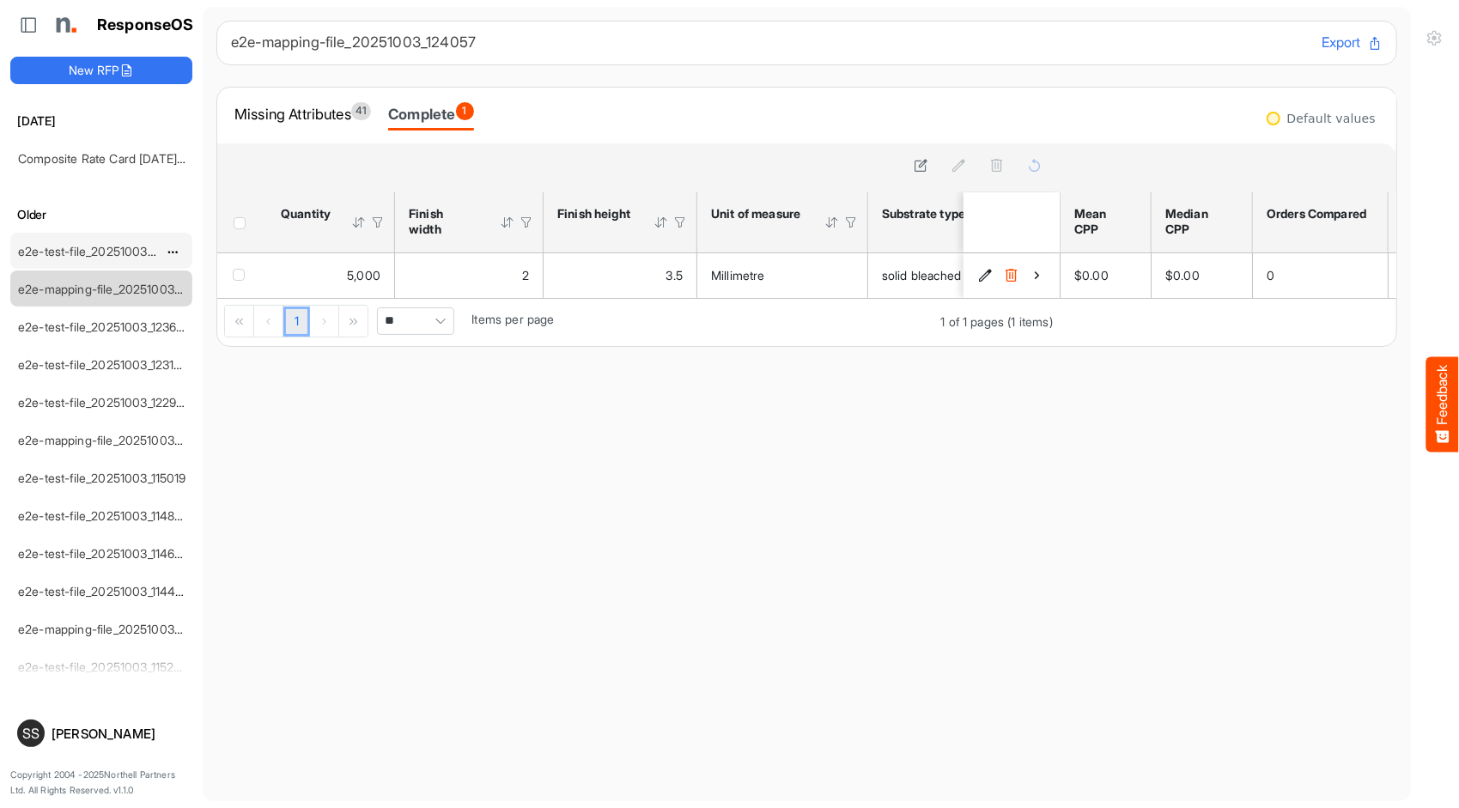
click at [137, 258] on div "e2e-test-file_20251003_162459" at bounding box center [87, 251] width 153 height 34
click at [98, 244] on link "e2e-test-file_20251003_162459" at bounding box center [104, 251] width 173 height 15
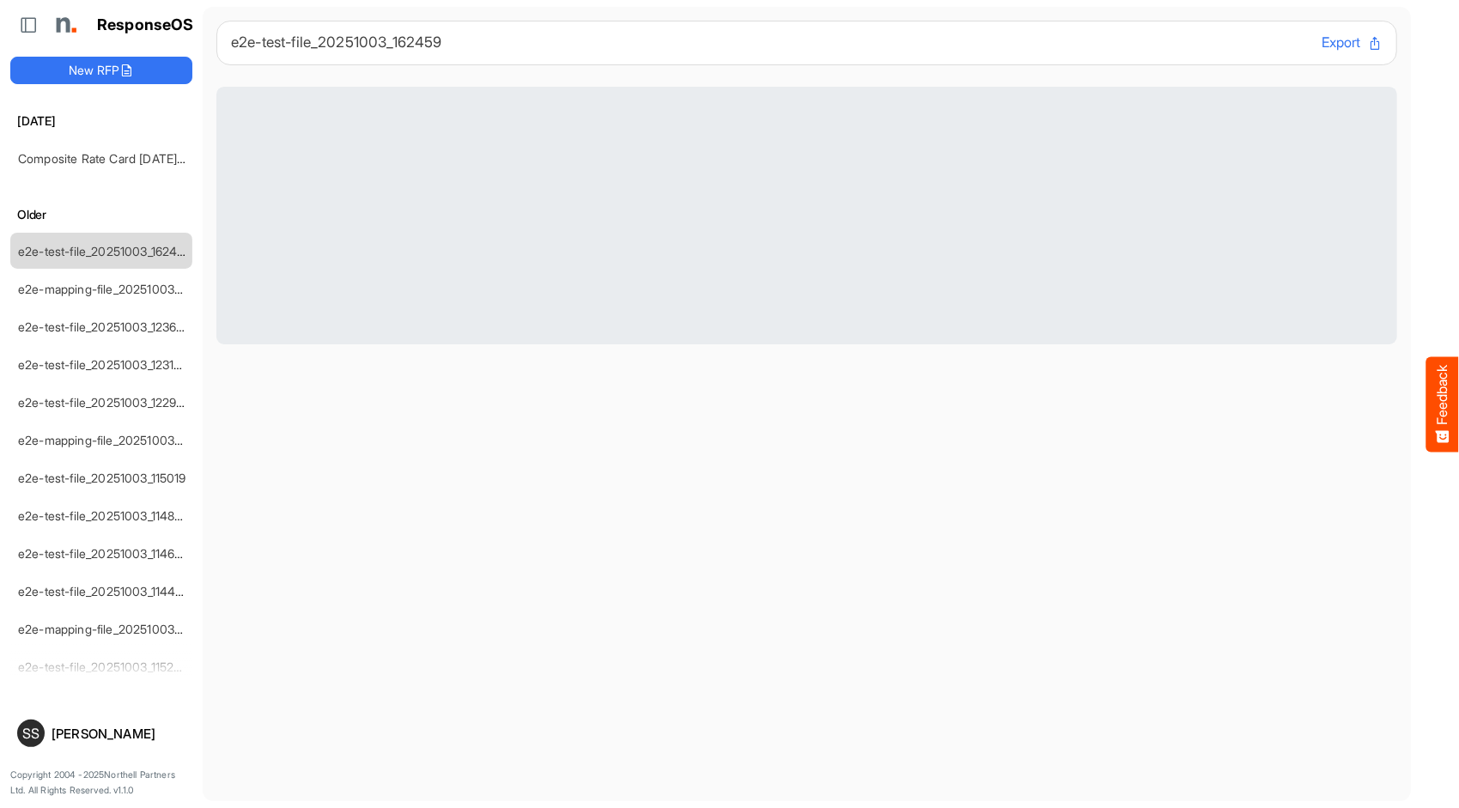
click at [287, 519] on main "e2e-test-file_20251003_162459 Export" at bounding box center [807, 404] width 1208 height 794
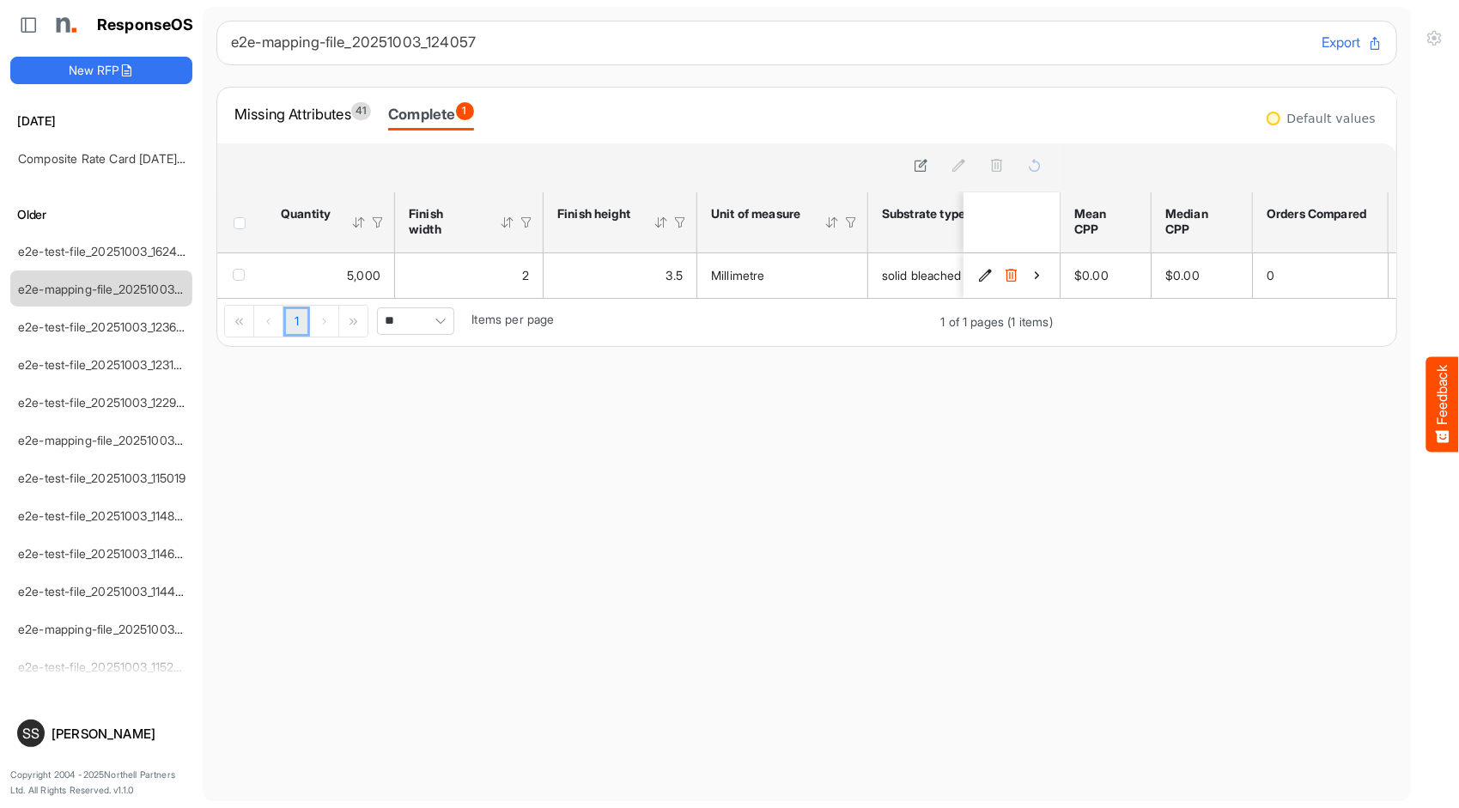
click at [599, 528] on main "e2e-mapping-file_20251003_124057 Export Missing Attributes 41 Complete 1 sfgrid…" at bounding box center [807, 404] width 1208 height 794
click at [129, 252] on link "e2e-test-file_20251003_162459" at bounding box center [104, 251] width 173 height 15
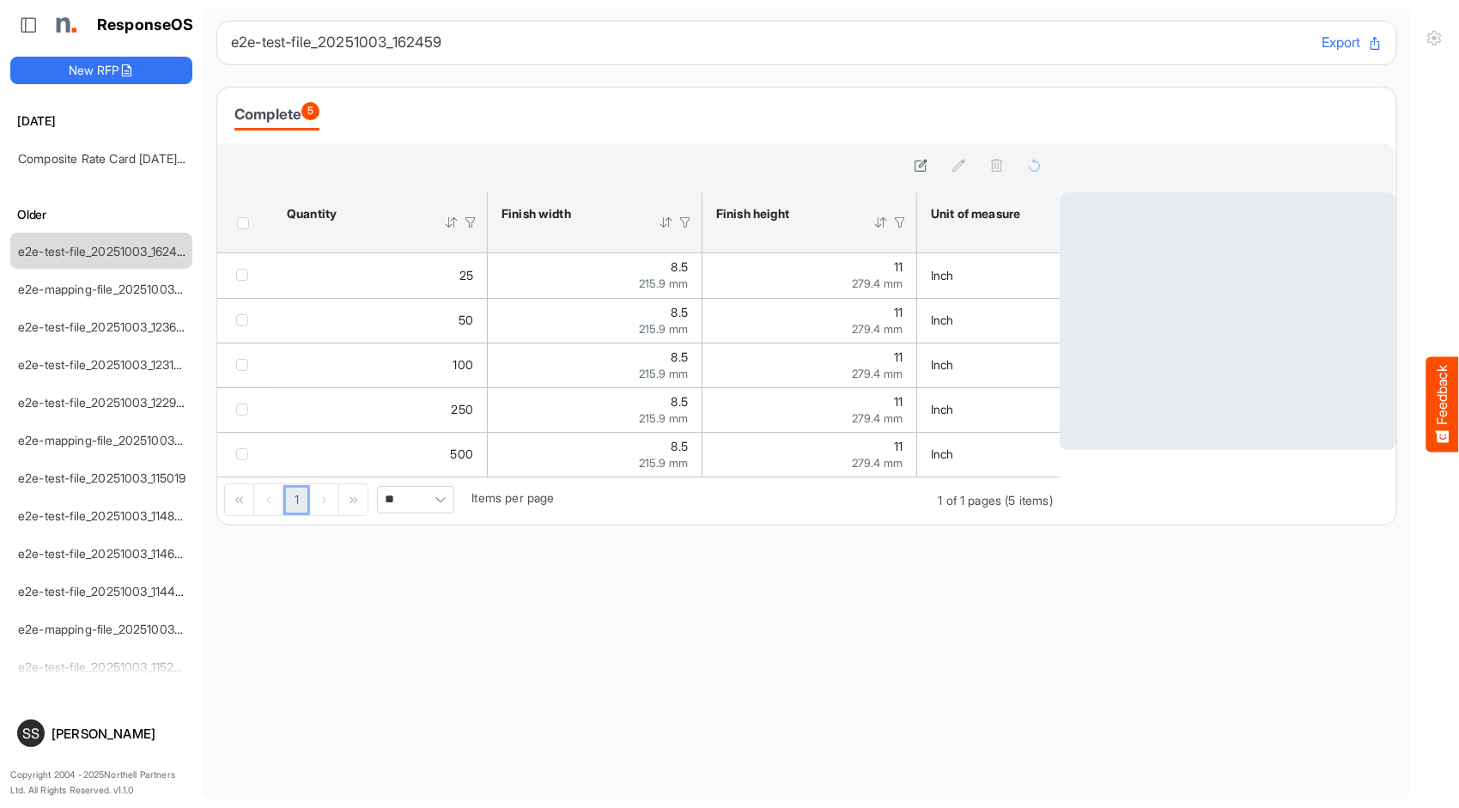
click at [785, 106] on div "Complete 5" at bounding box center [806, 115] width 1145 height 30
